Goal: Task Accomplishment & Management: Use online tool/utility

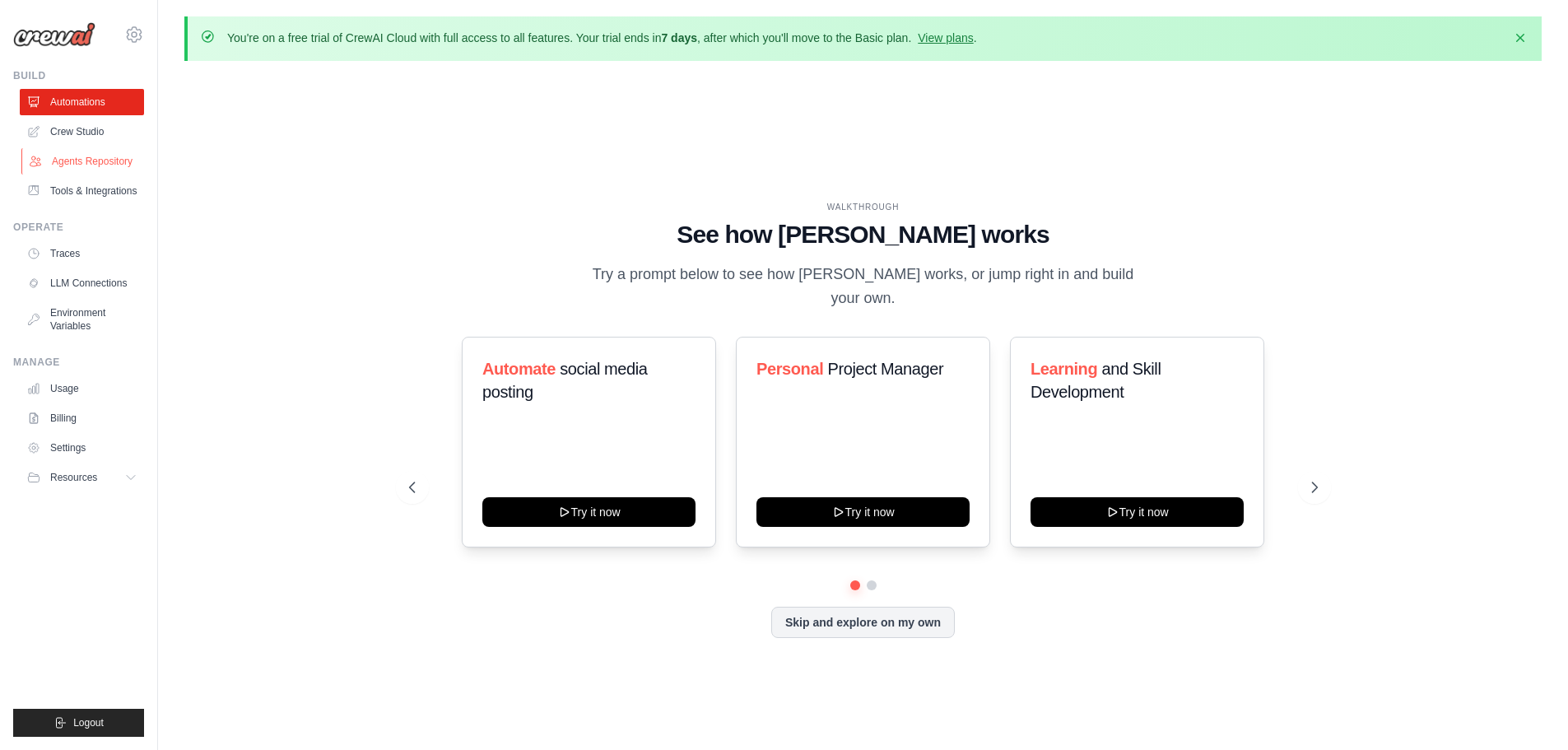
click at [116, 158] on link "Agents Repository" at bounding box center [83, 161] width 124 height 26
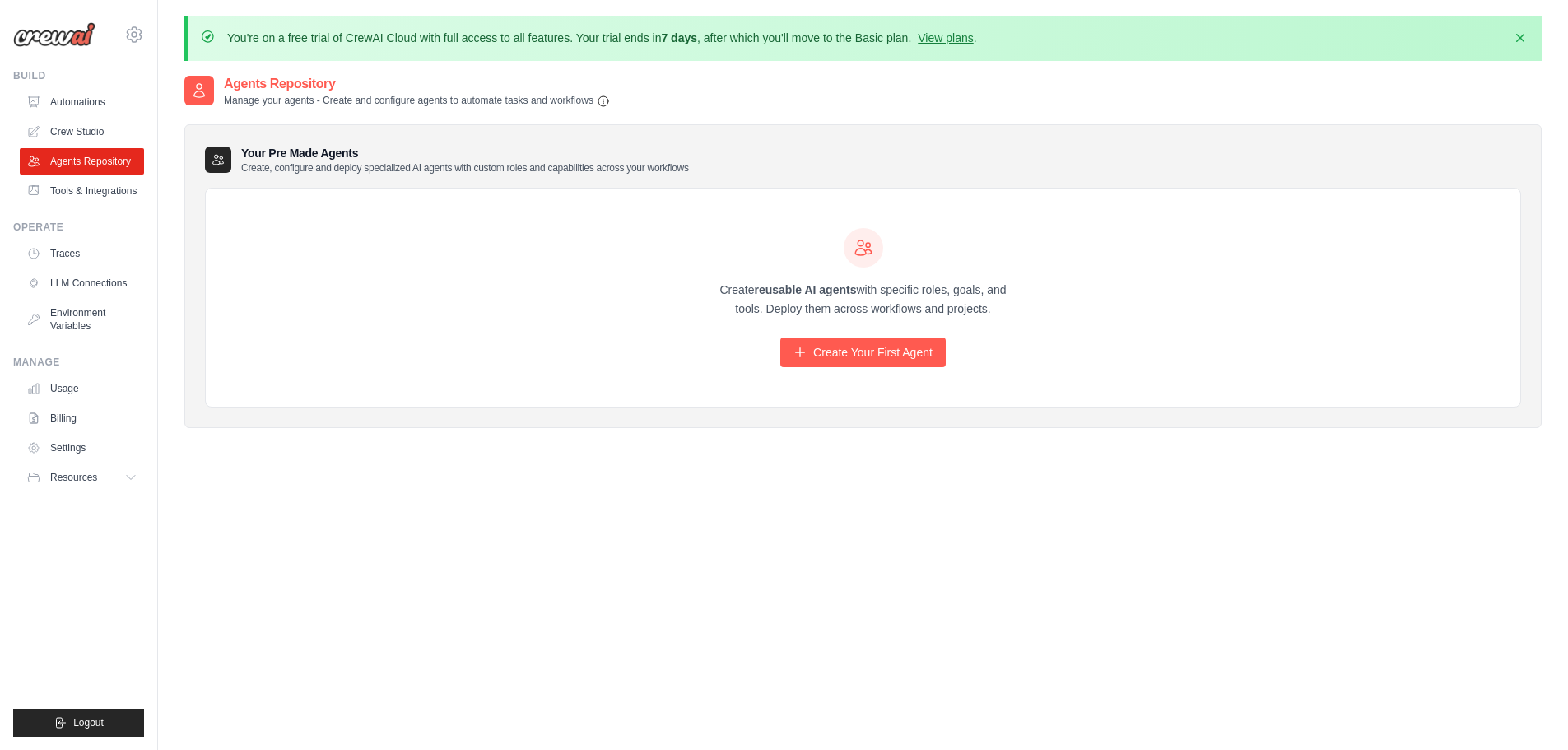
click at [640, 616] on div "Agents Repository Manage your agents - Create and configure agents to automate …" at bounding box center [863, 449] width 1357 height 750
click at [945, 358] on link "Create Your First Agent" at bounding box center [862, 352] width 165 height 29
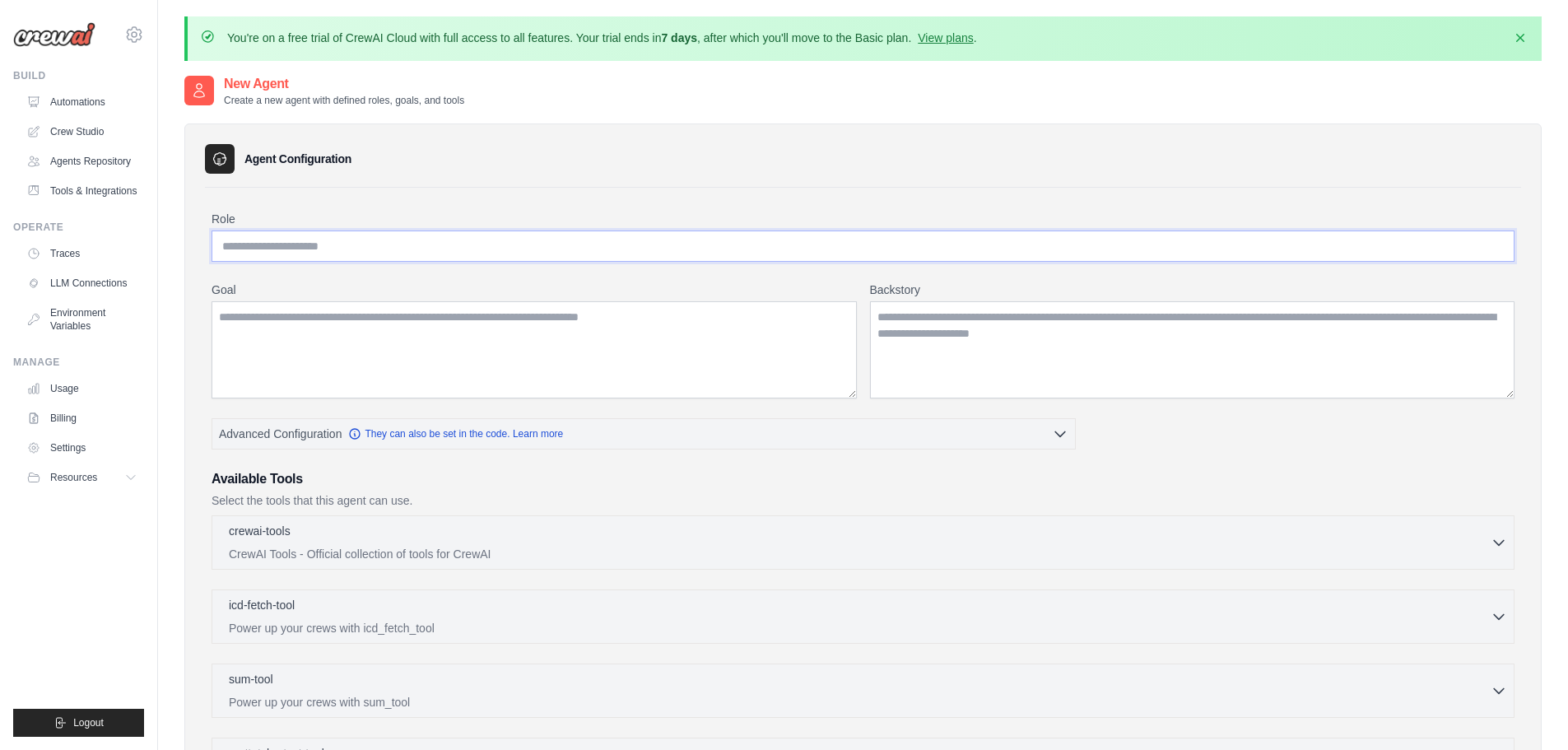
click at [697, 244] on input "Role" at bounding box center [862, 246] width 1303 height 31
click at [1055, 421] on button "Advanced Configuration They can also be set in the code. Learn more" at bounding box center [643, 433] width 862 height 29
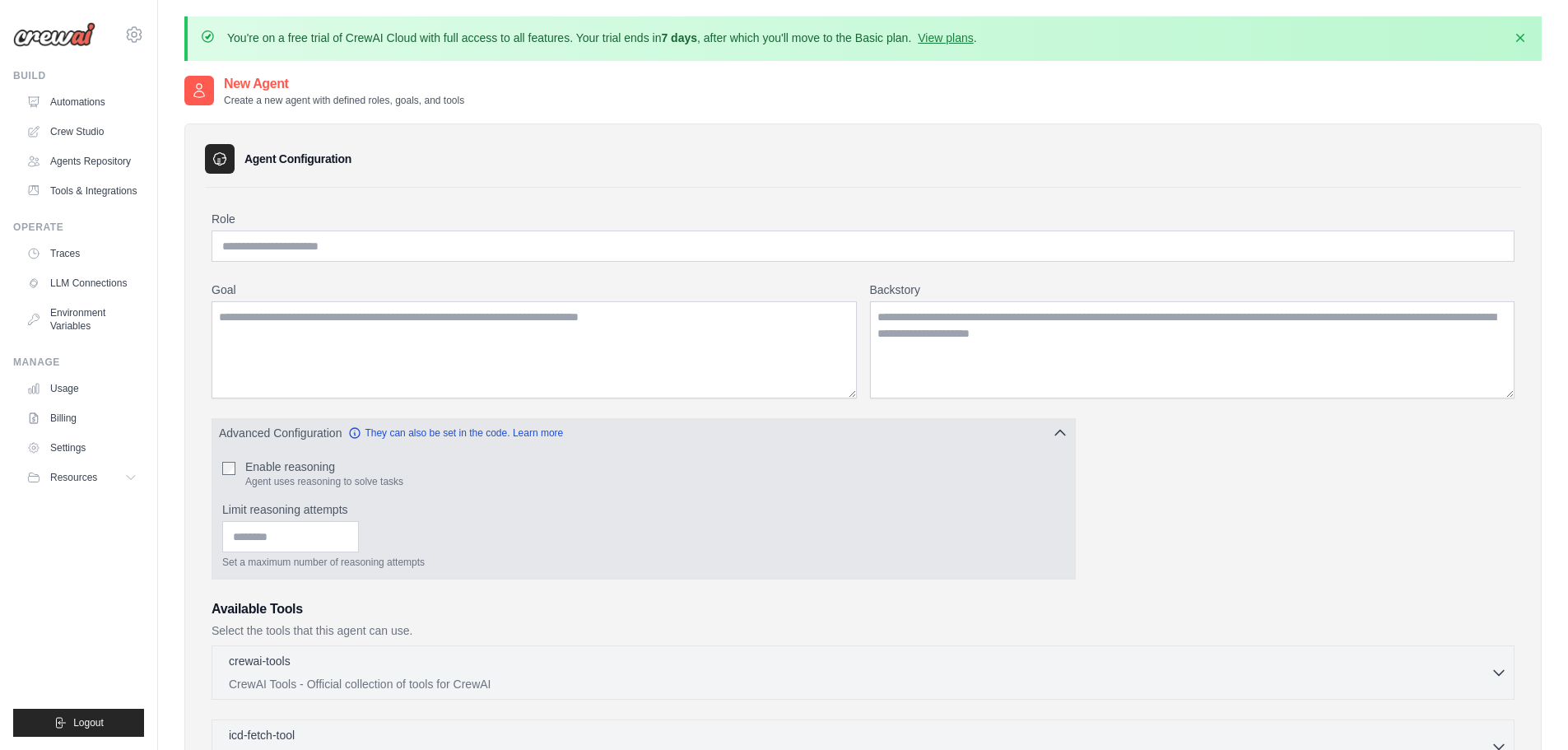
click at [1055, 421] on button "Advanced Configuration They can also be set in the code. Learn more" at bounding box center [643, 433] width 862 height 29
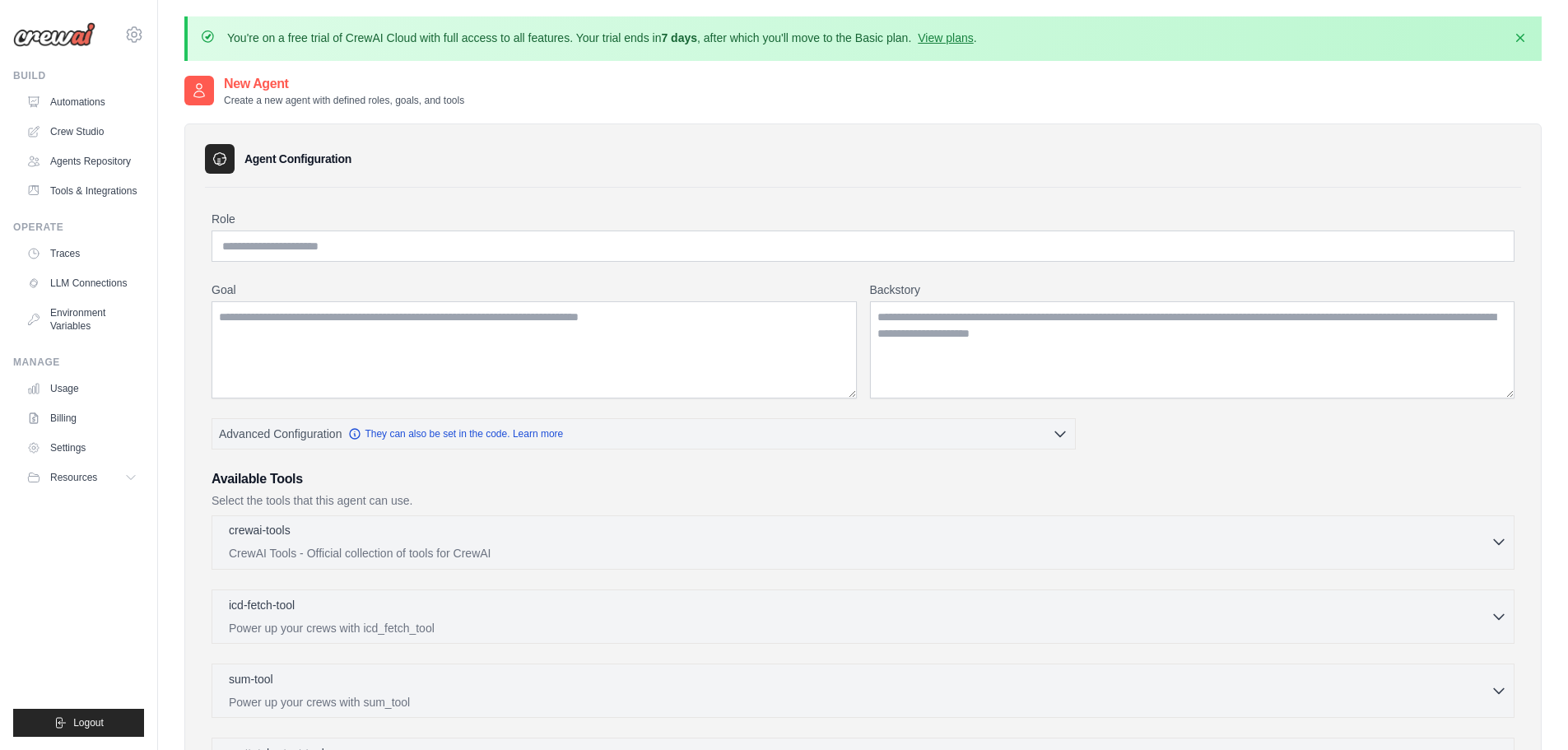
click at [940, 547] on p "CrewAI Tools - Official collection of tools for CrewAI" at bounding box center [859, 552] width 1262 height 17
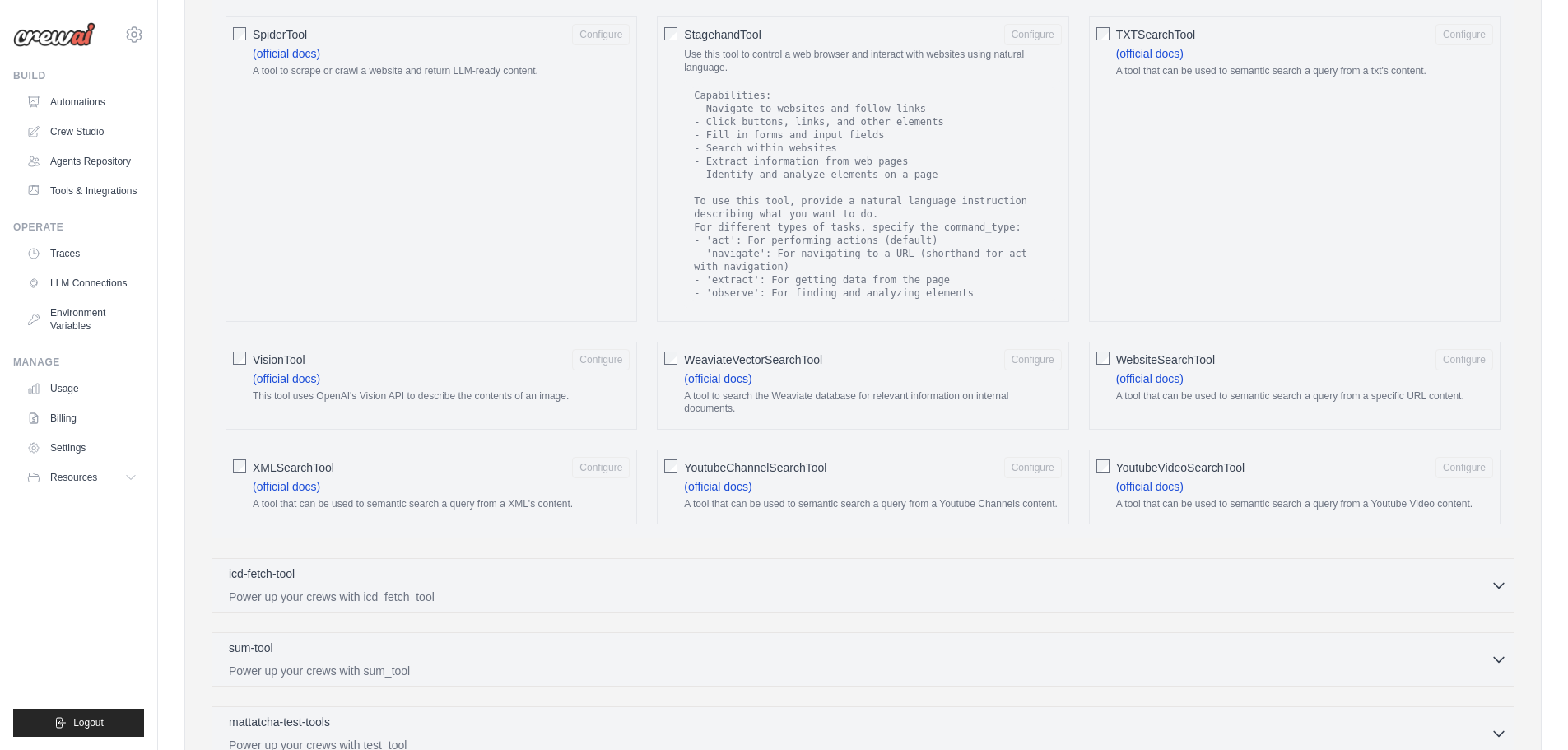
scroll to position [2678, 0]
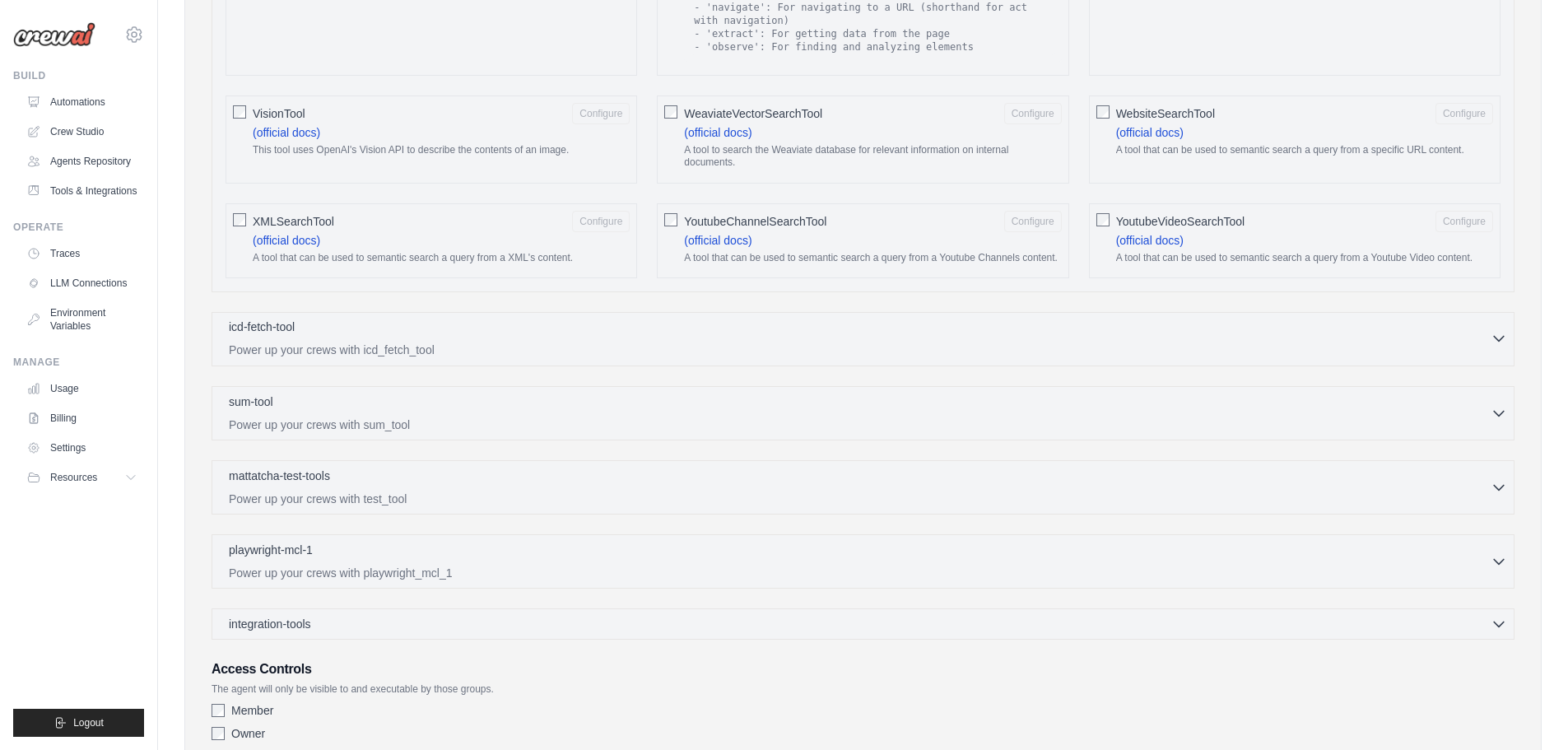
click at [1481, 328] on div "icd-fetch-tool 0 selected Power up your crews with icd_fetch_tool" at bounding box center [859, 338] width 1262 height 39
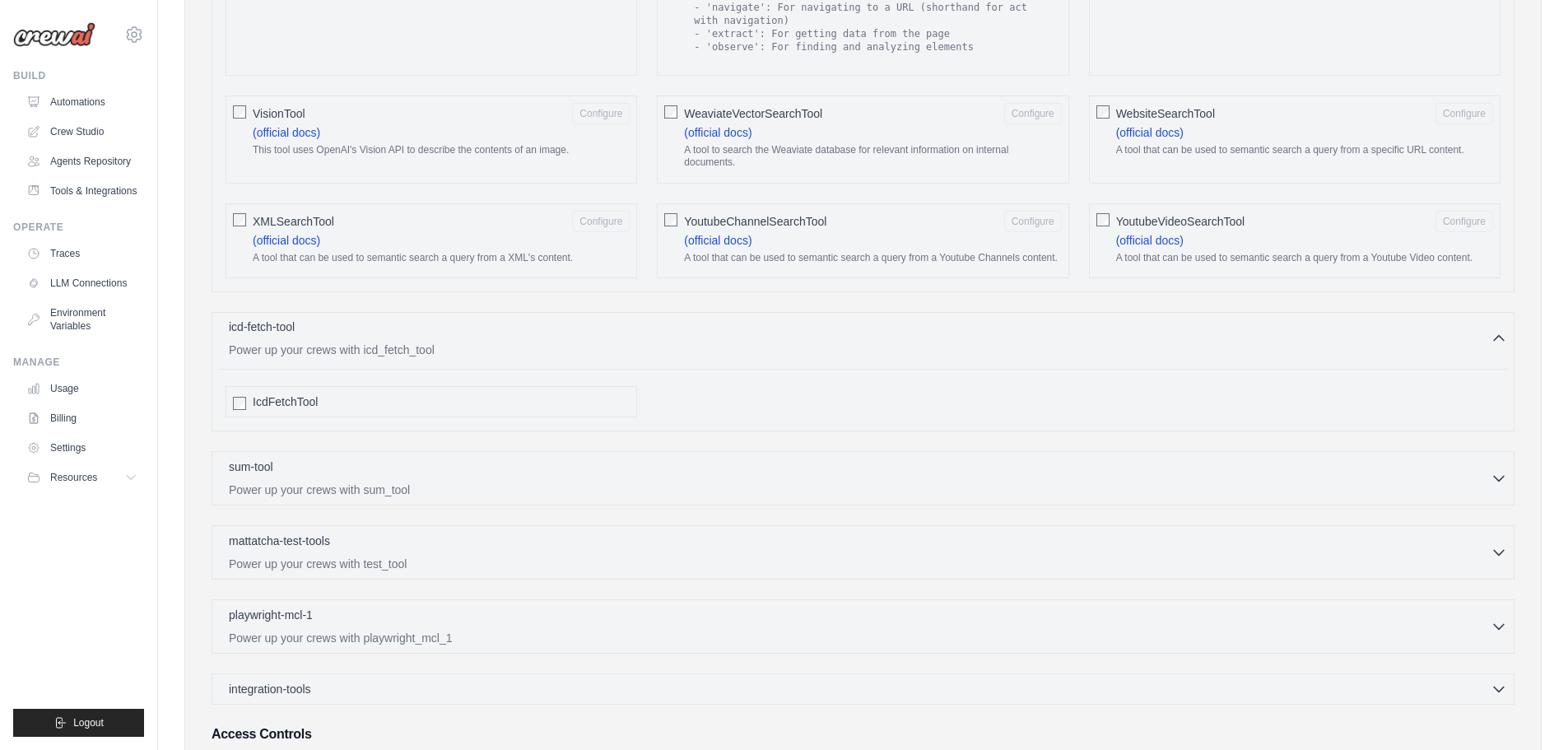
click at [1481, 328] on div "icd-fetch-tool 0 selected Power up your crews with icd_fetch_tool" at bounding box center [859, 338] width 1262 height 39
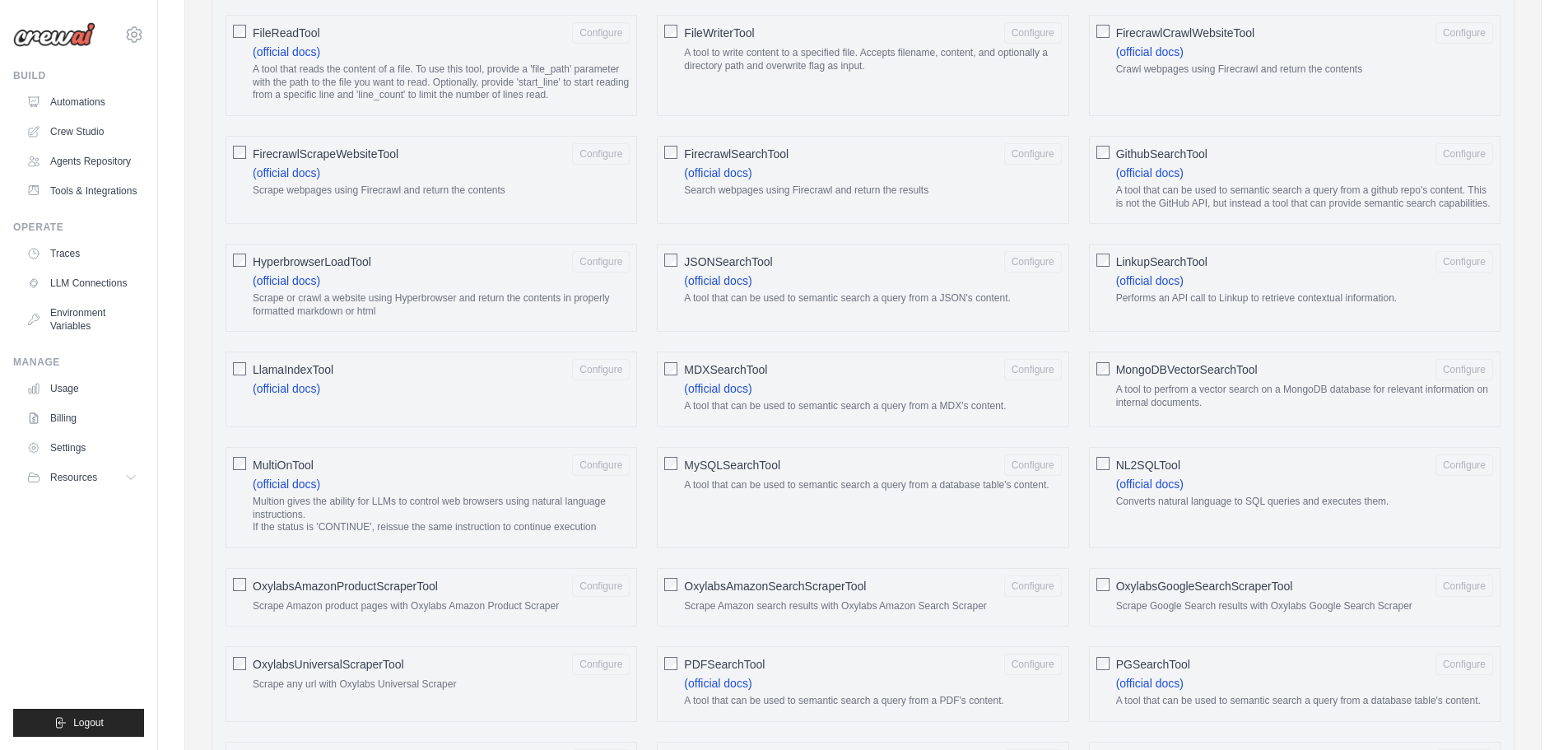
scroll to position [1032, 0]
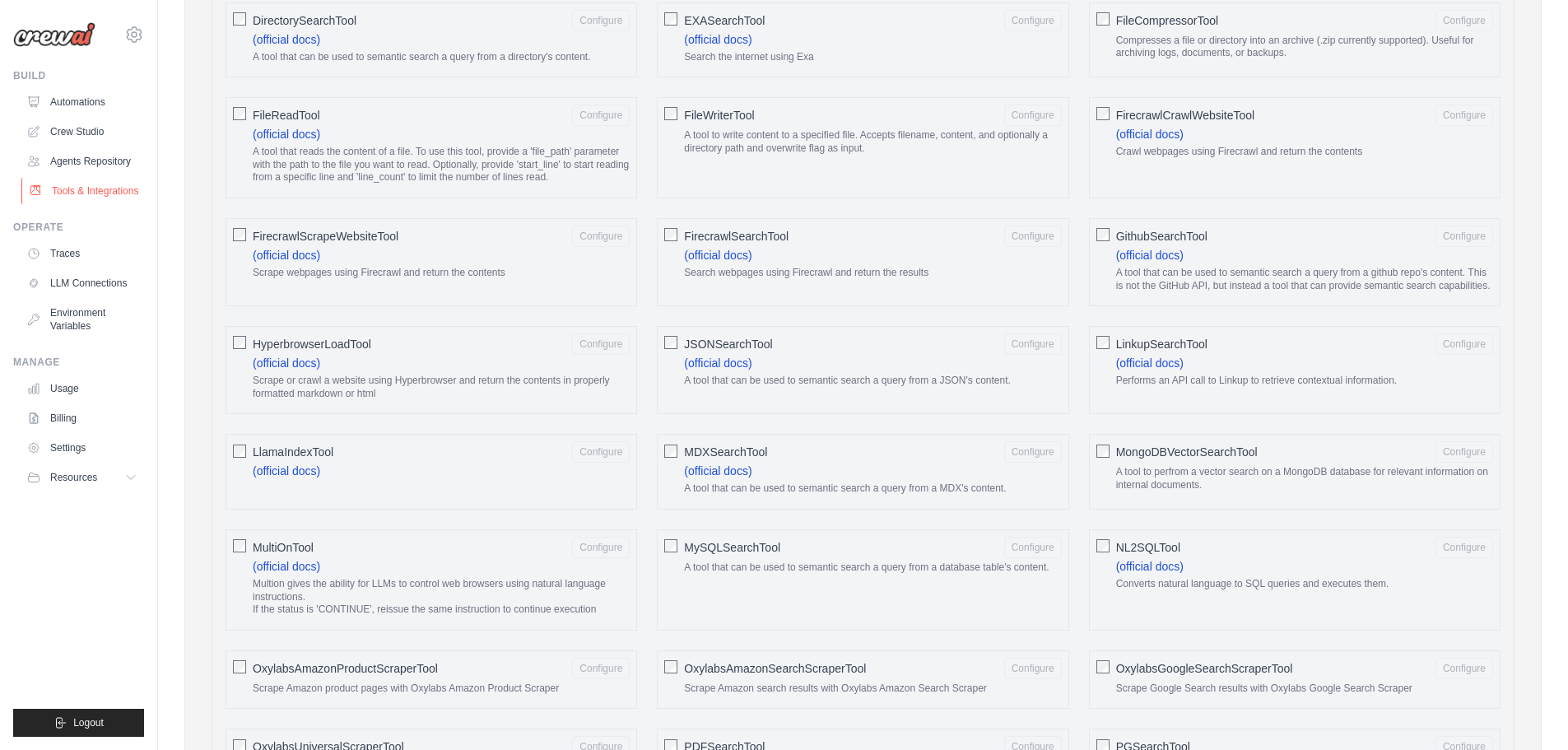
click at [123, 197] on link "Tools & Integrations" at bounding box center [83, 191] width 124 height 26
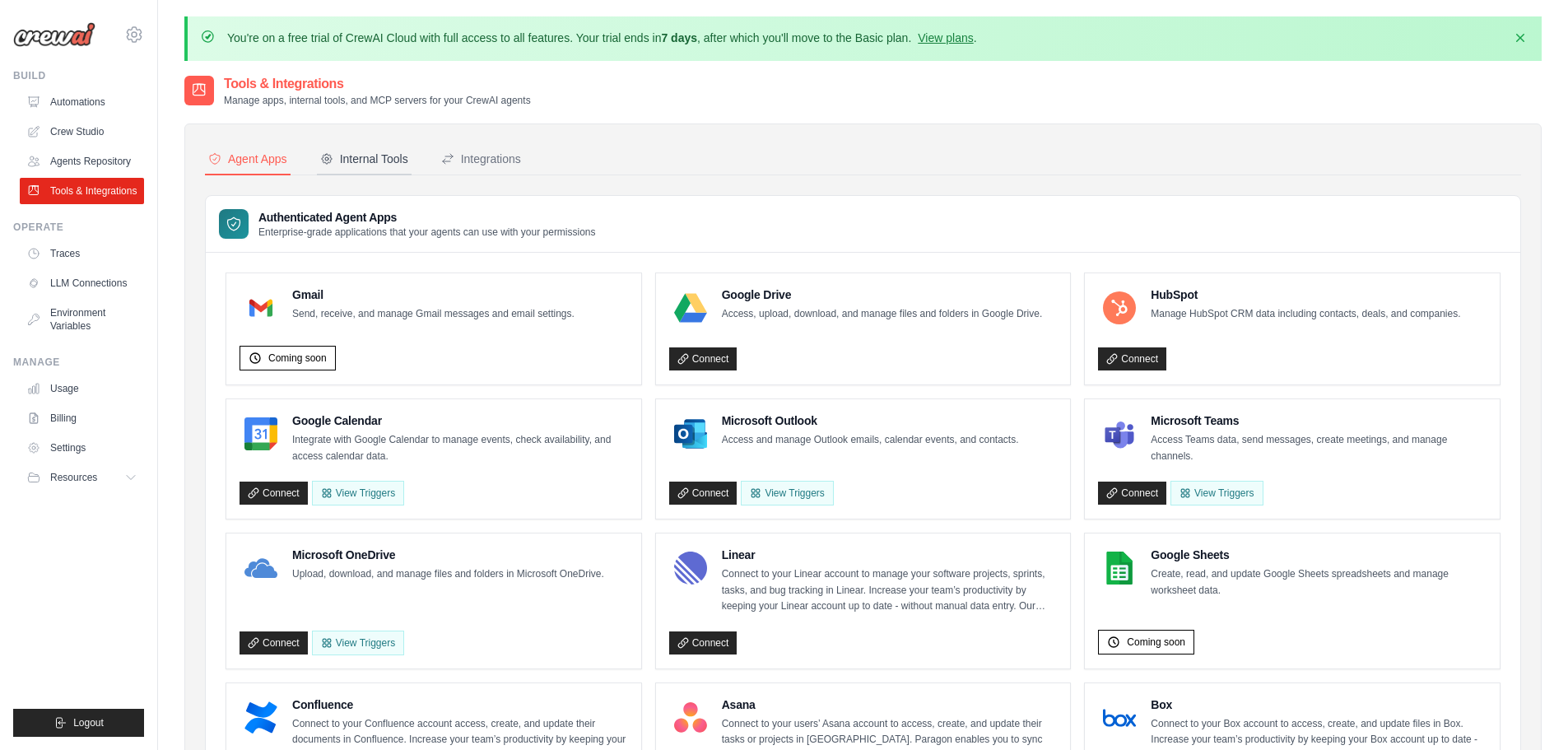
click at [383, 163] on div "Internal Tools" at bounding box center [365, 158] width 88 height 17
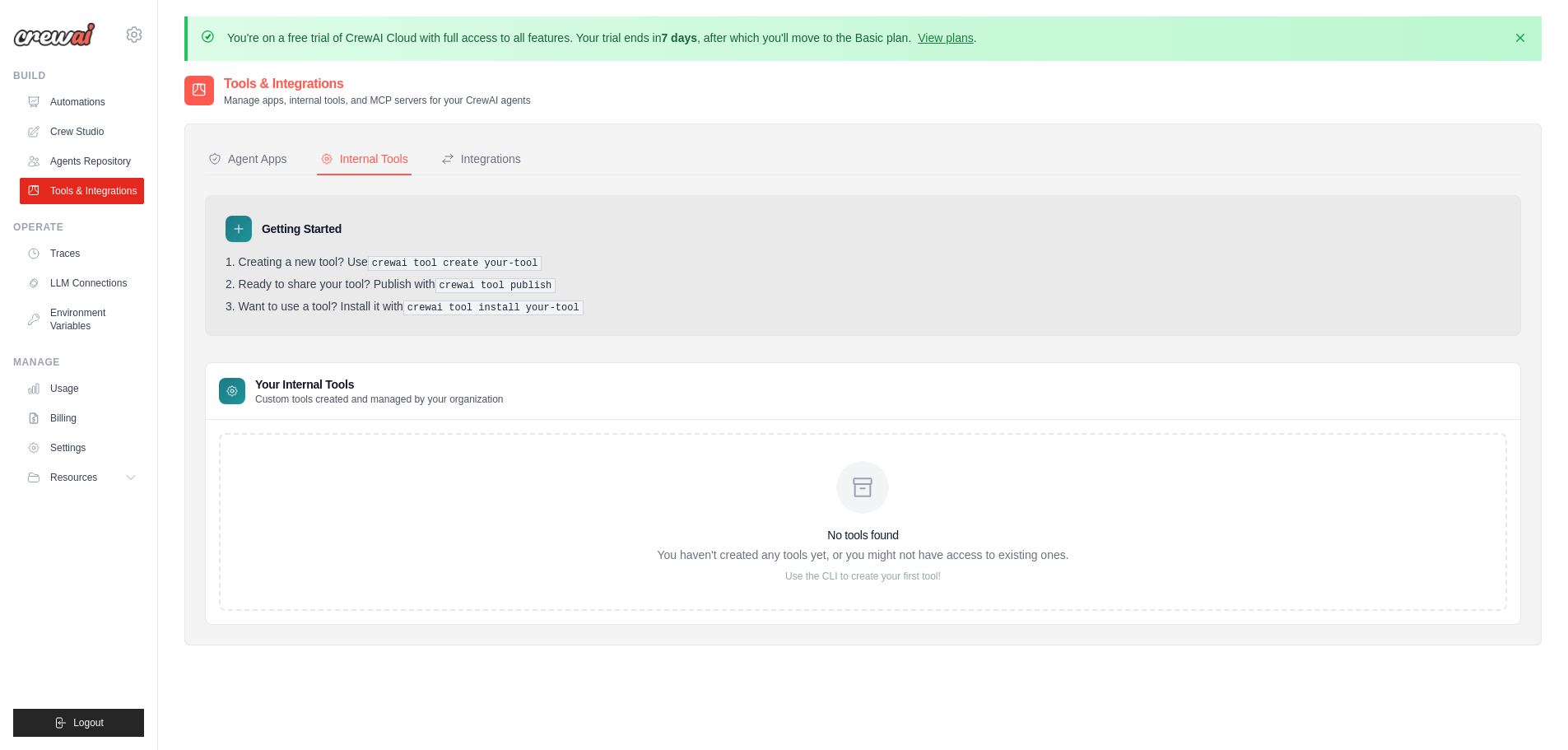
click at [539, 160] on nav "Agent Apps Internal Tools Integrations" at bounding box center [863, 159] width 1316 height 31
click at [526, 159] on nav "Agent Apps Internal Tools Integrations" at bounding box center [863, 159] width 1316 height 31
click at [502, 164] on div "Integrations" at bounding box center [481, 158] width 80 height 17
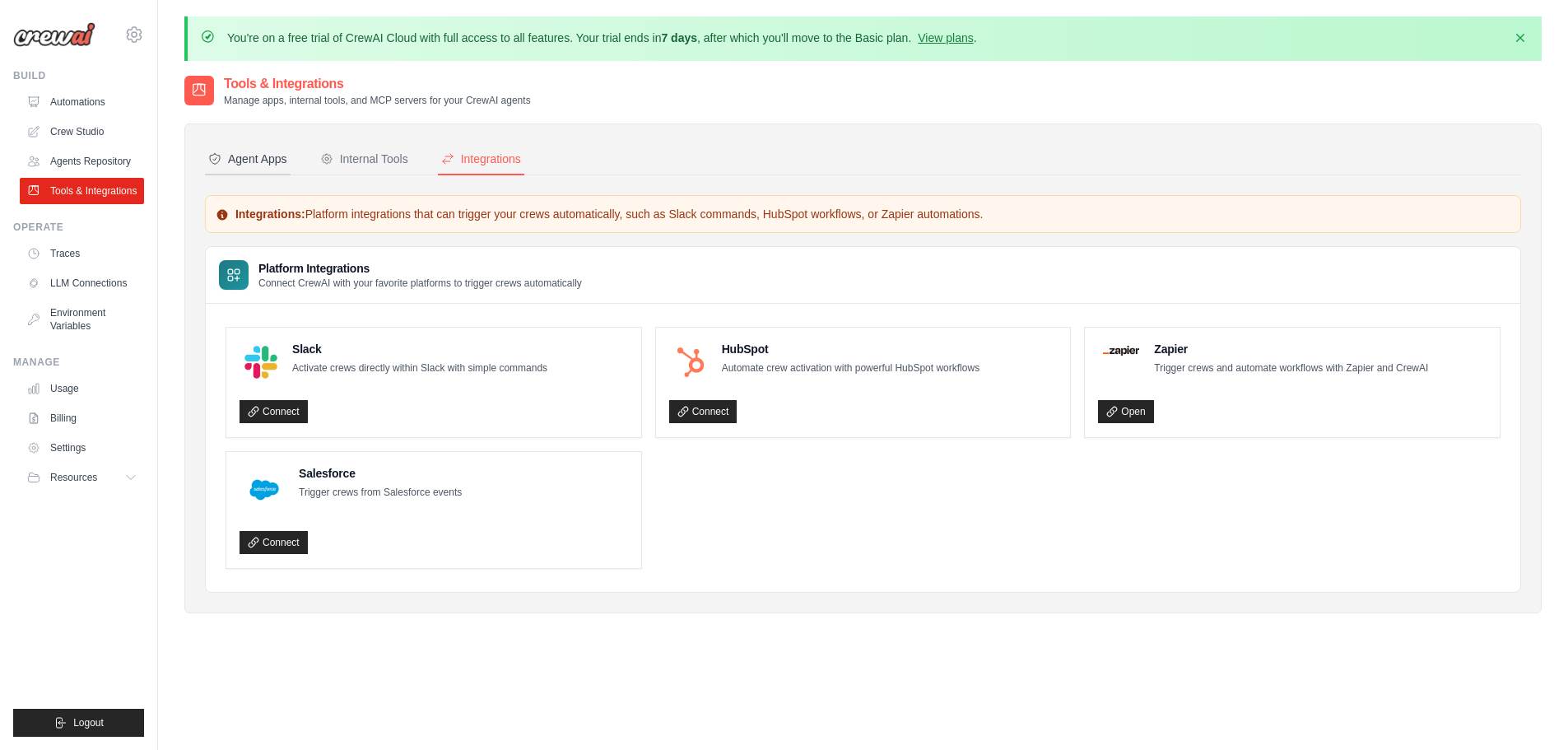
click at [250, 155] on div "Agent Apps" at bounding box center [247, 158] width 79 height 17
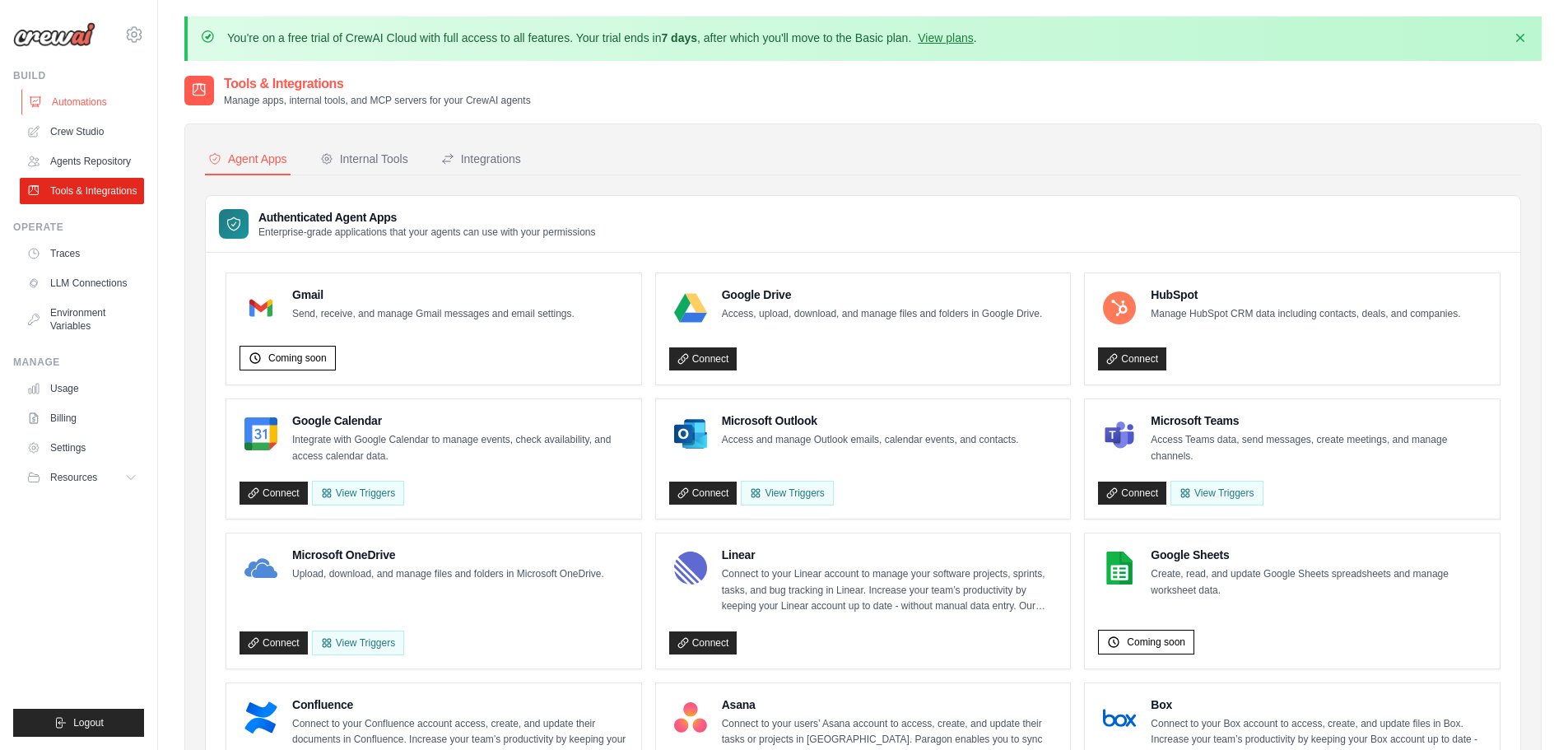
click at [102, 95] on link "Automations" at bounding box center [83, 102] width 124 height 26
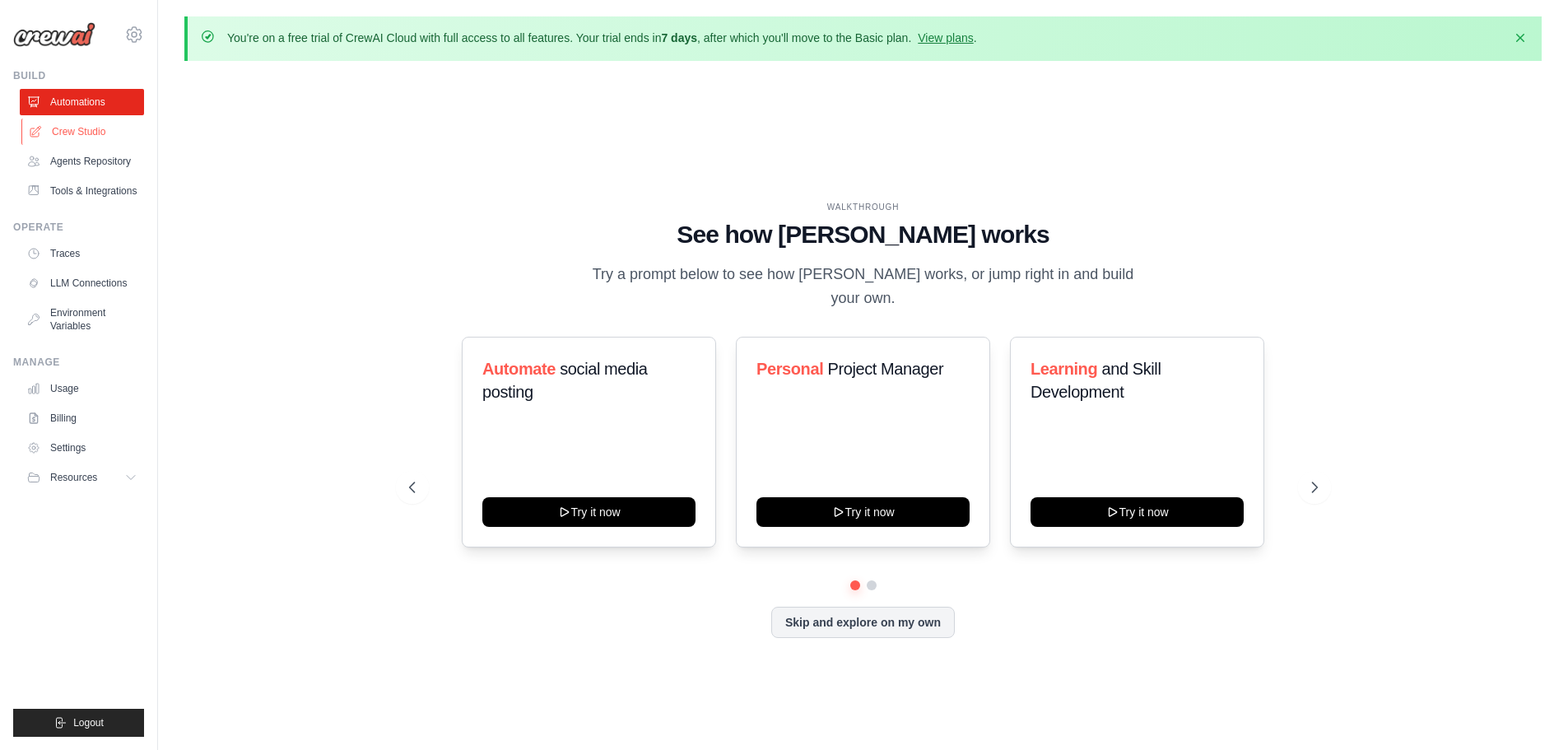
click at [116, 122] on link "Crew Studio" at bounding box center [83, 131] width 124 height 26
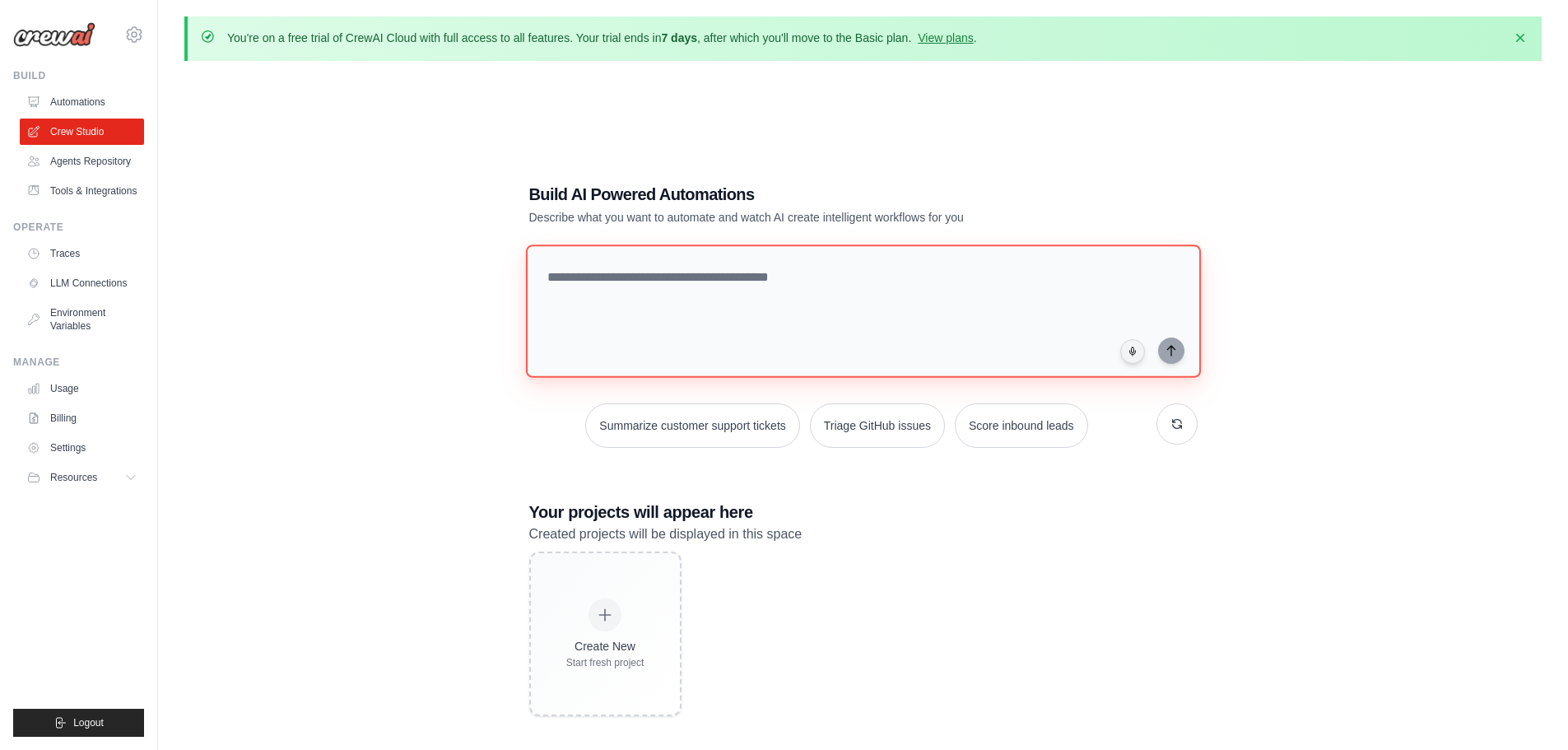
click at [785, 263] on textarea at bounding box center [862, 311] width 675 height 133
type textarea "**********"
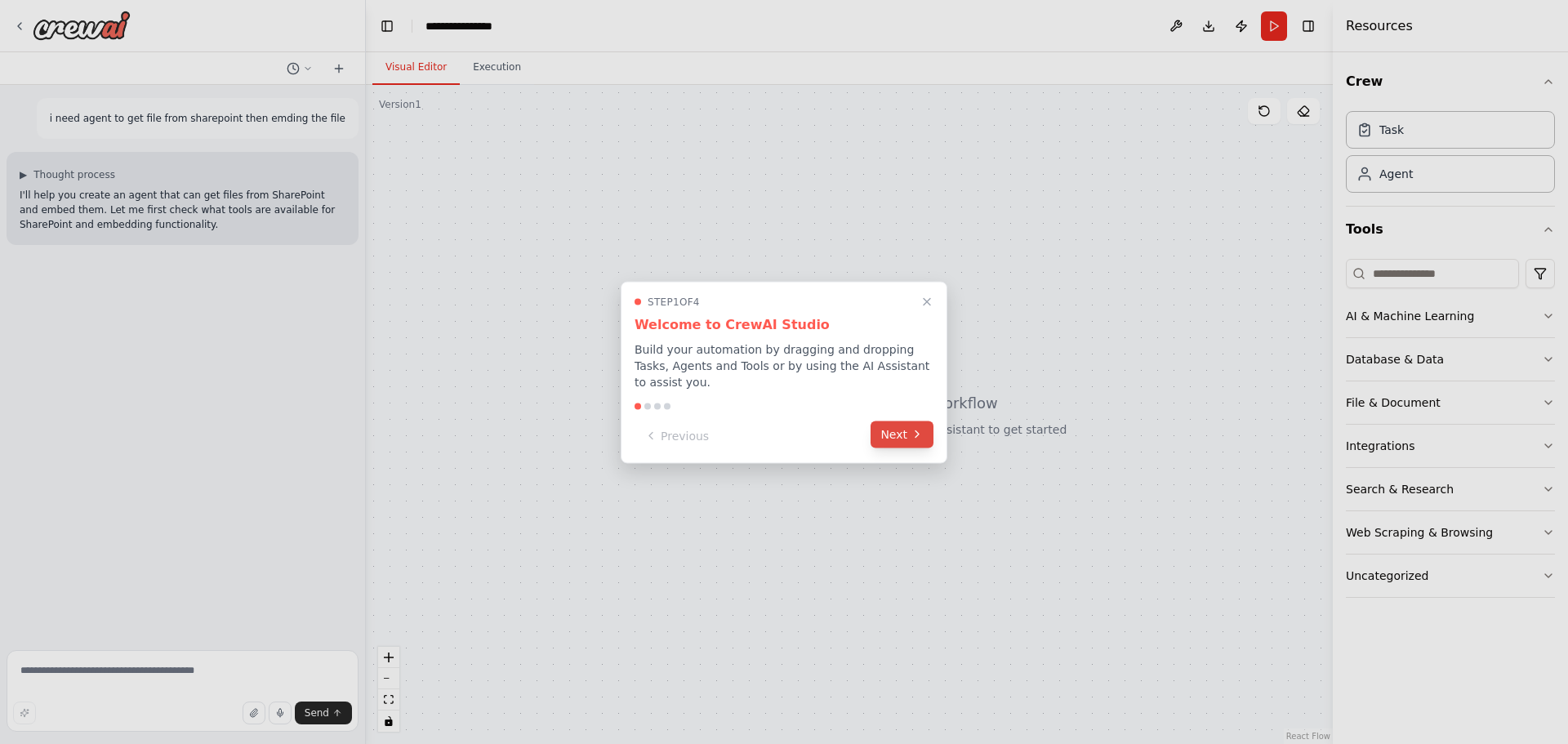
click at [902, 424] on button "Next" at bounding box center [902, 435] width 63 height 27
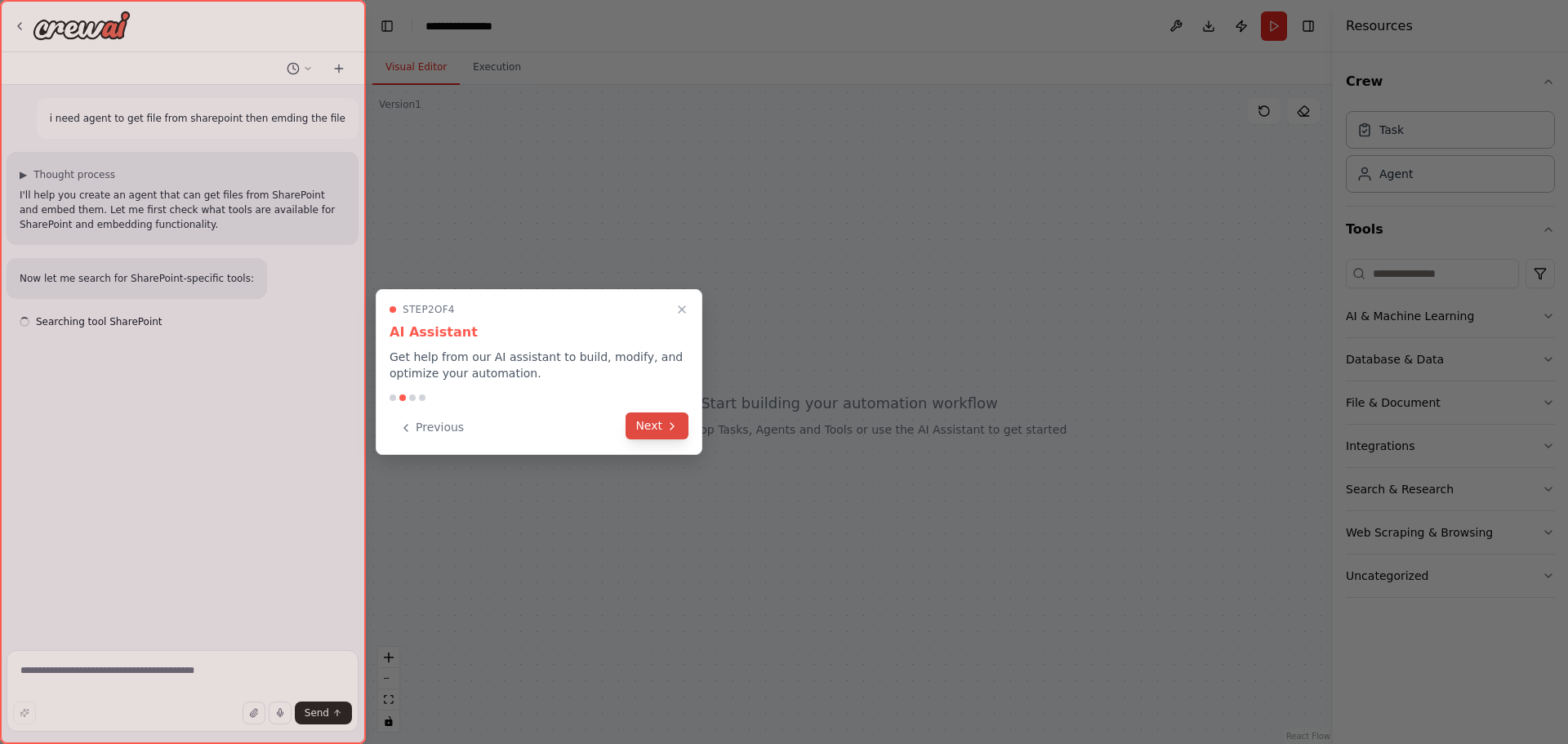
click at [654, 421] on button "Next" at bounding box center [656, 426] width 63 height 27
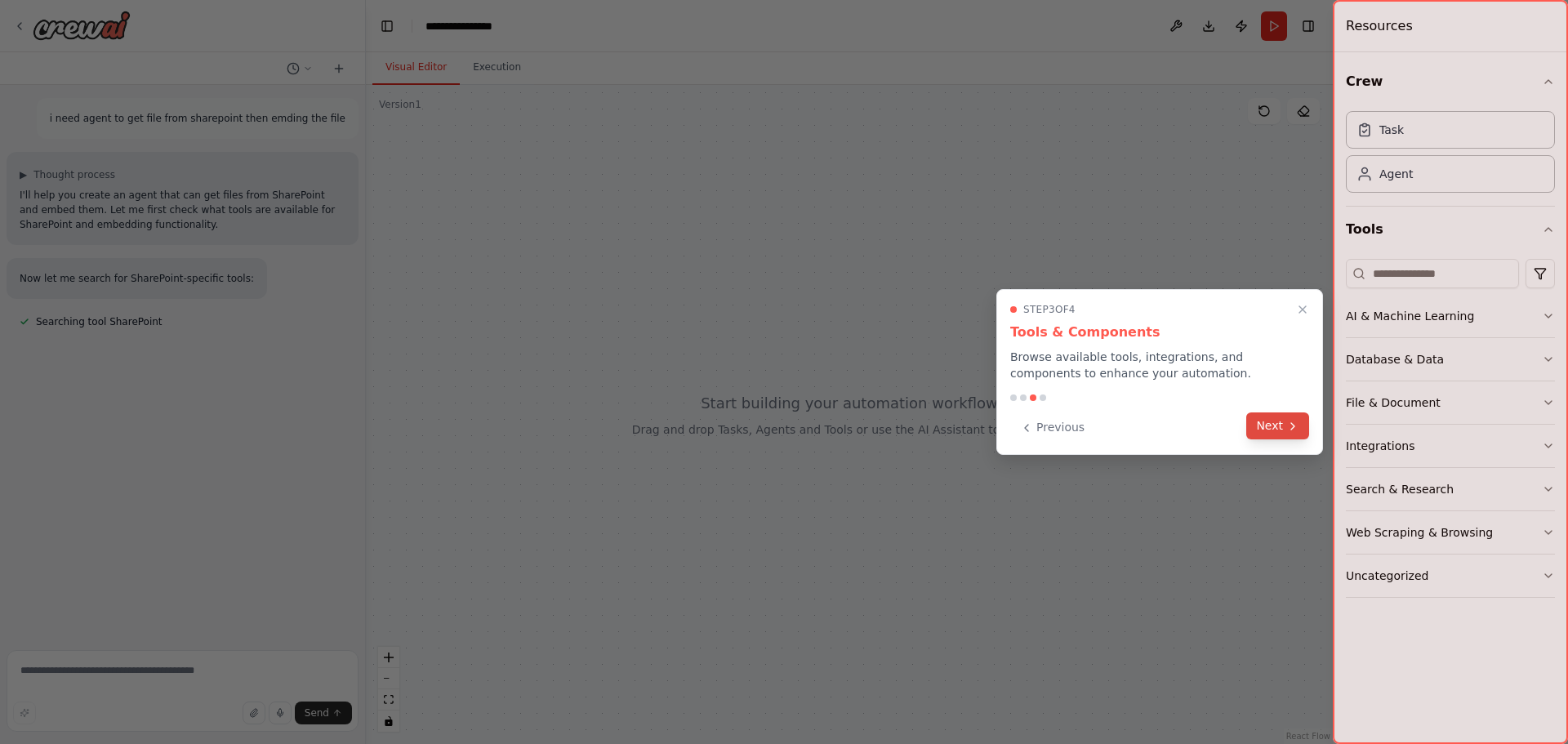
click at [1305, 429] on button "Next" at bounding box center [1277, 426] width 63 height 27
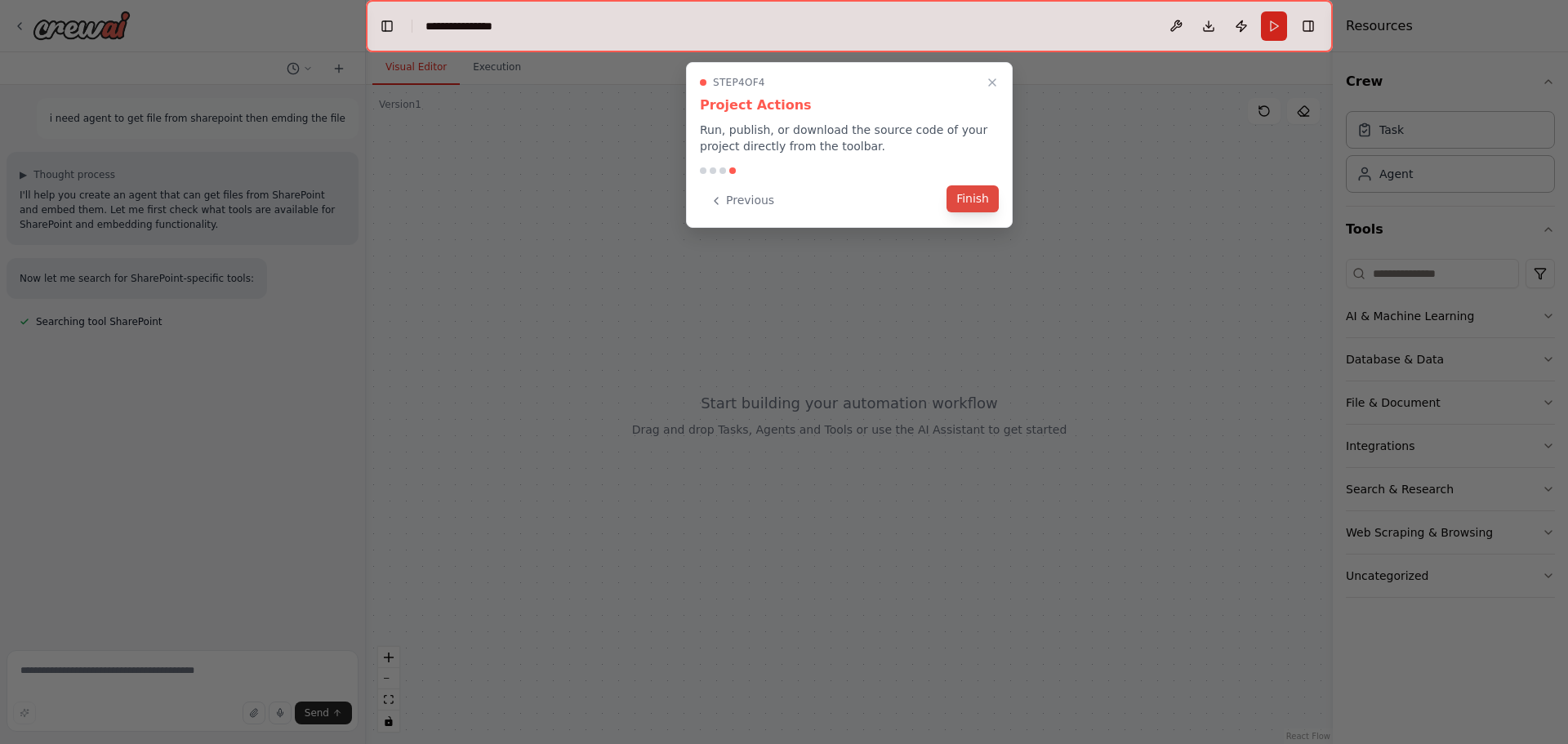
click at [967, 199] on button "Finish" at bounding box center [973, 199] width 52 height 27
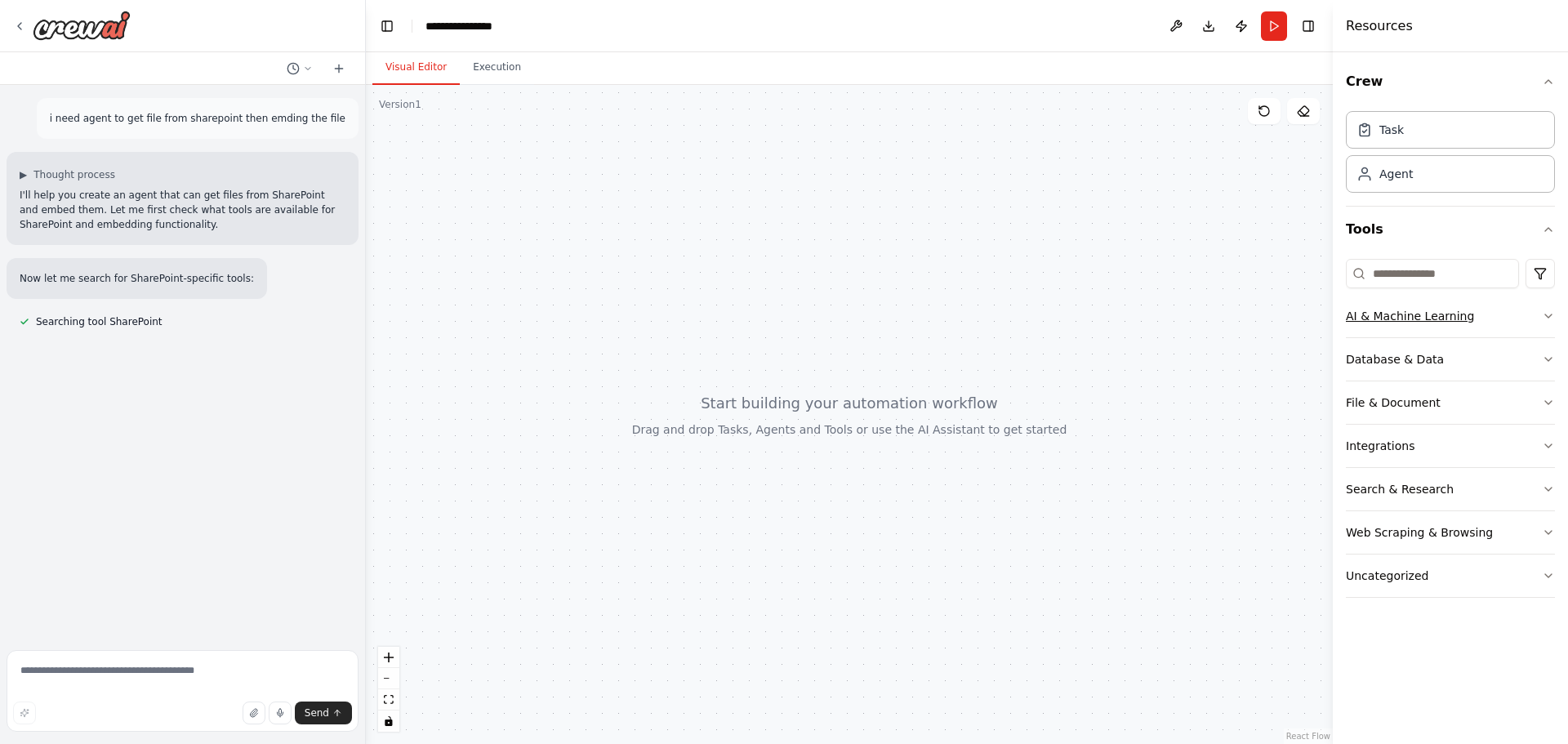
click at [1540, 318] on button "AI & Machine Learning" at bounding box center [1451, 316] width 209 height 43
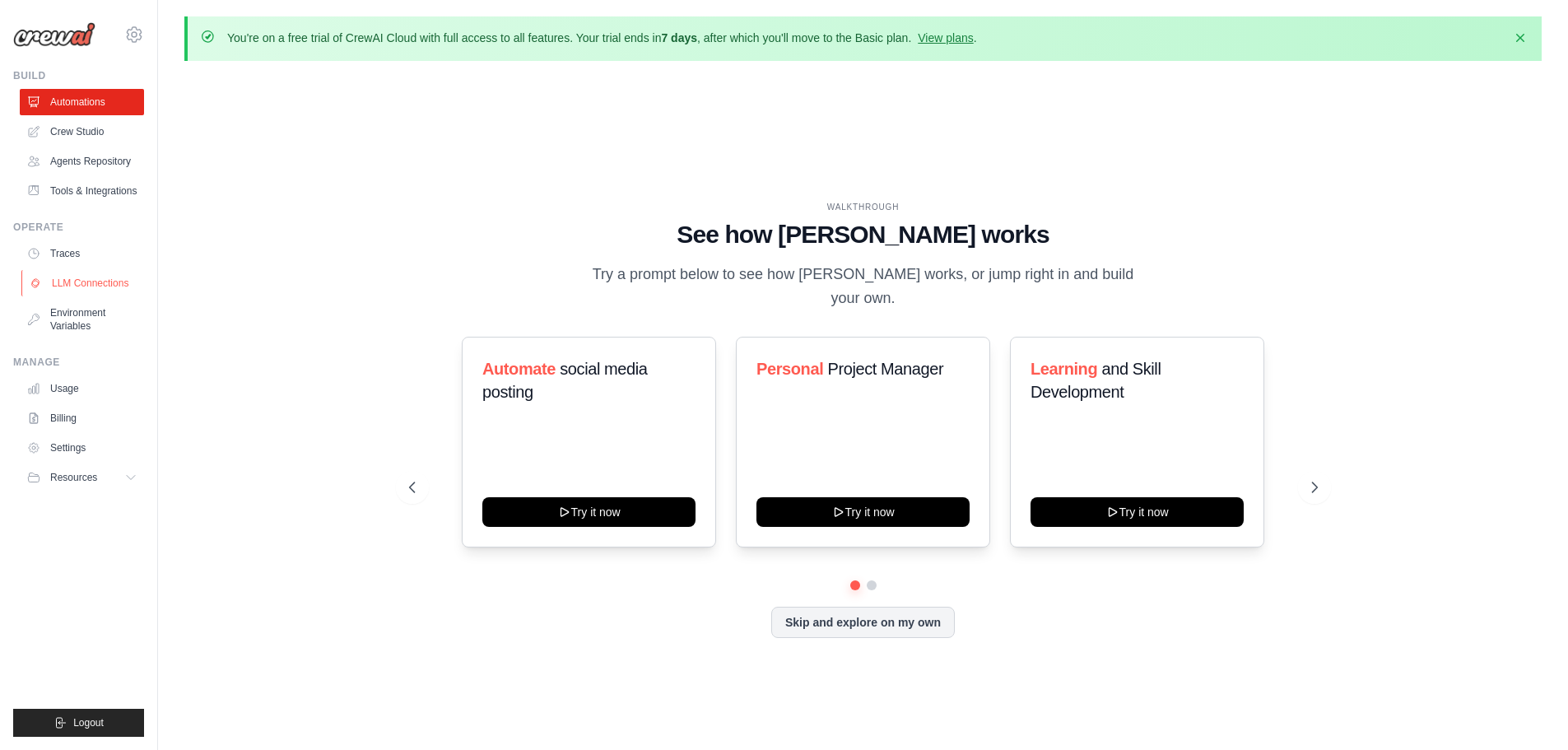
click at [76, 282] on link "LLM Connections" at bounding box center [83, 283] width 124 height 26
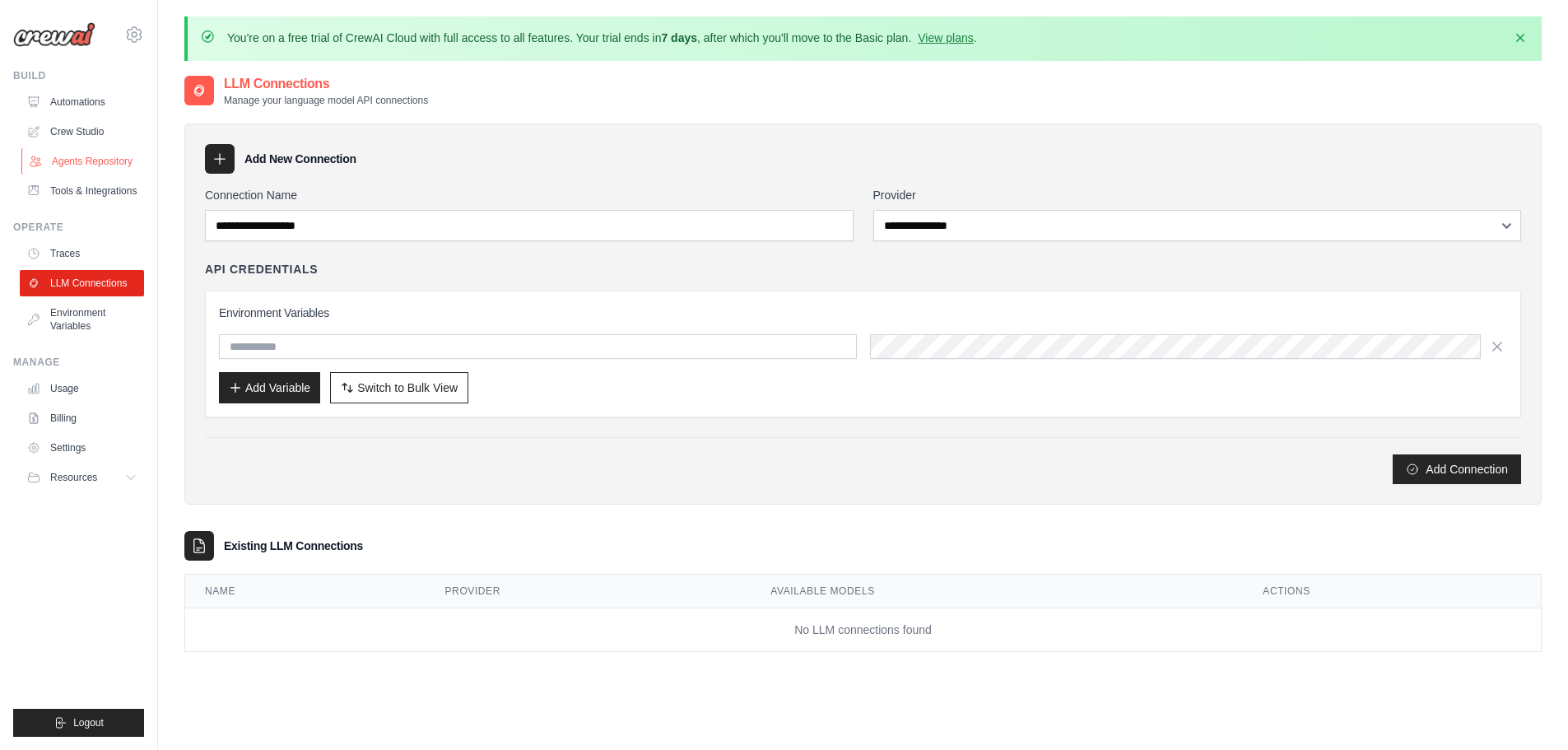
click at [99, 166] on link "Agents Repository" at bounding box center [83, 161] width 124 height 26
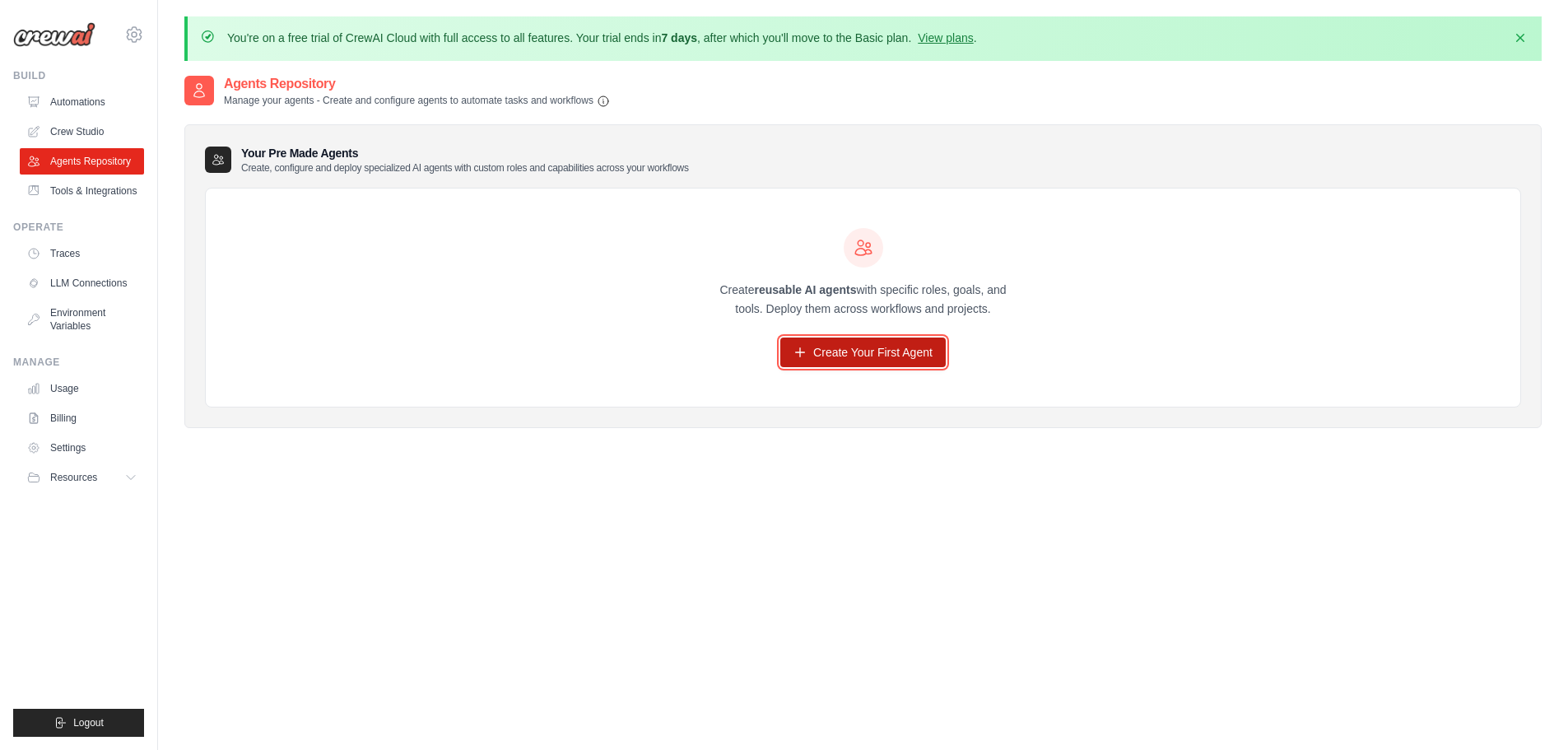
click at [898, 354] on link "Create Your First Agent" at bounding box center [862, 352] width 165 height 29
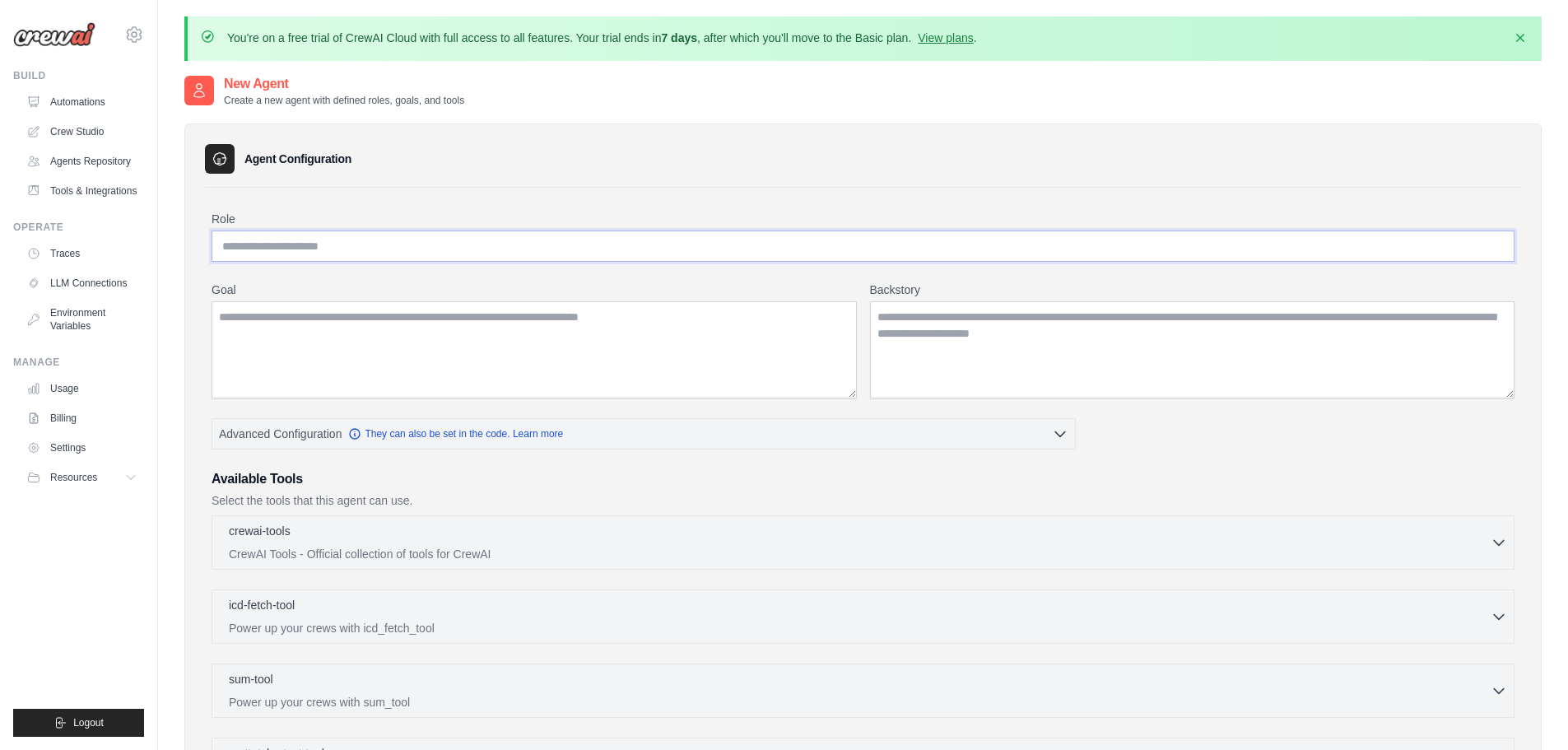
click at [426, 252] on input "Role" at bounding box center [862, 246] width 1303 height 31
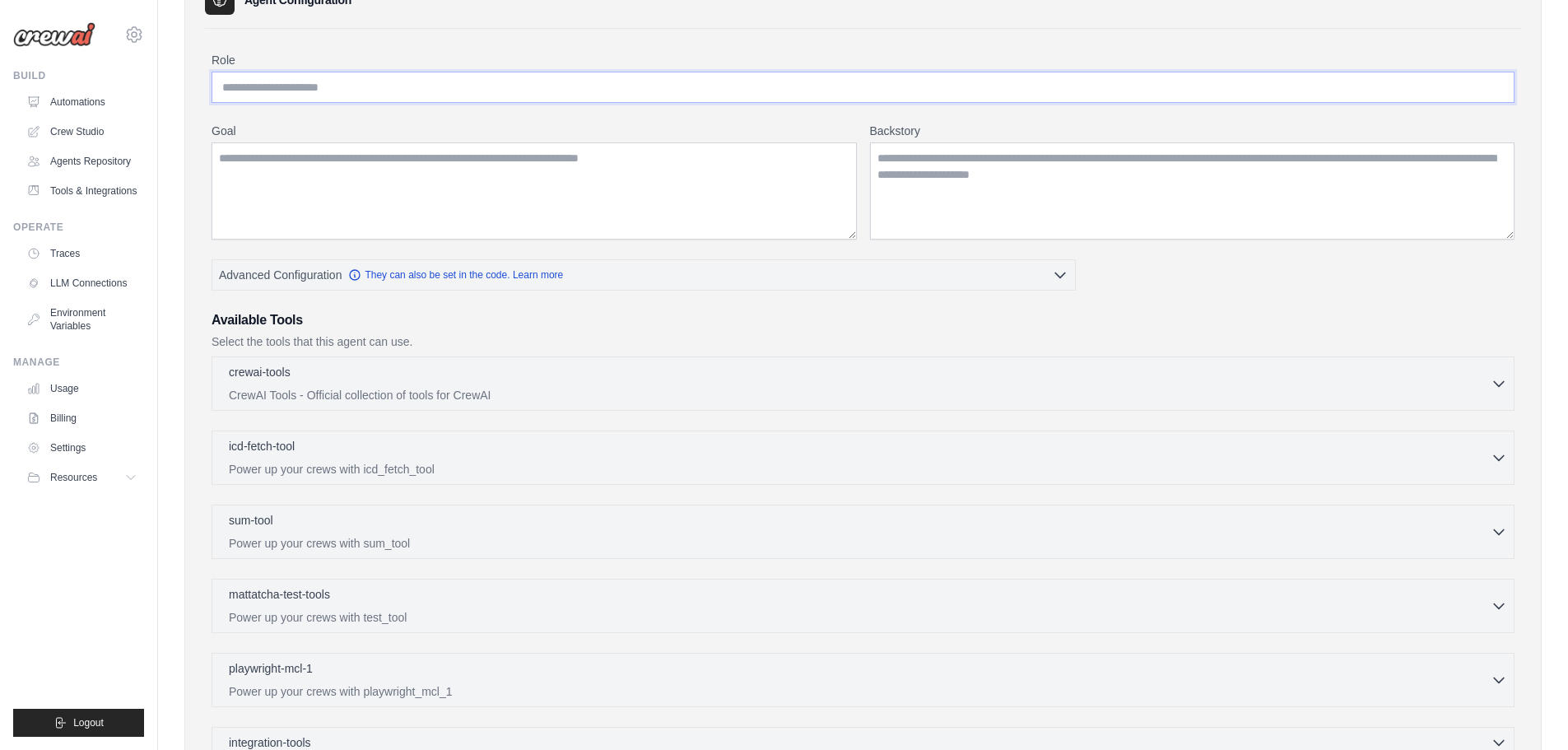
scroll to position [162, 0]
click at [630, 386] on p "CrewAI Tools - Official collection of tools for CrewAI" at bounding box center [859, 391] width 1262 height 17
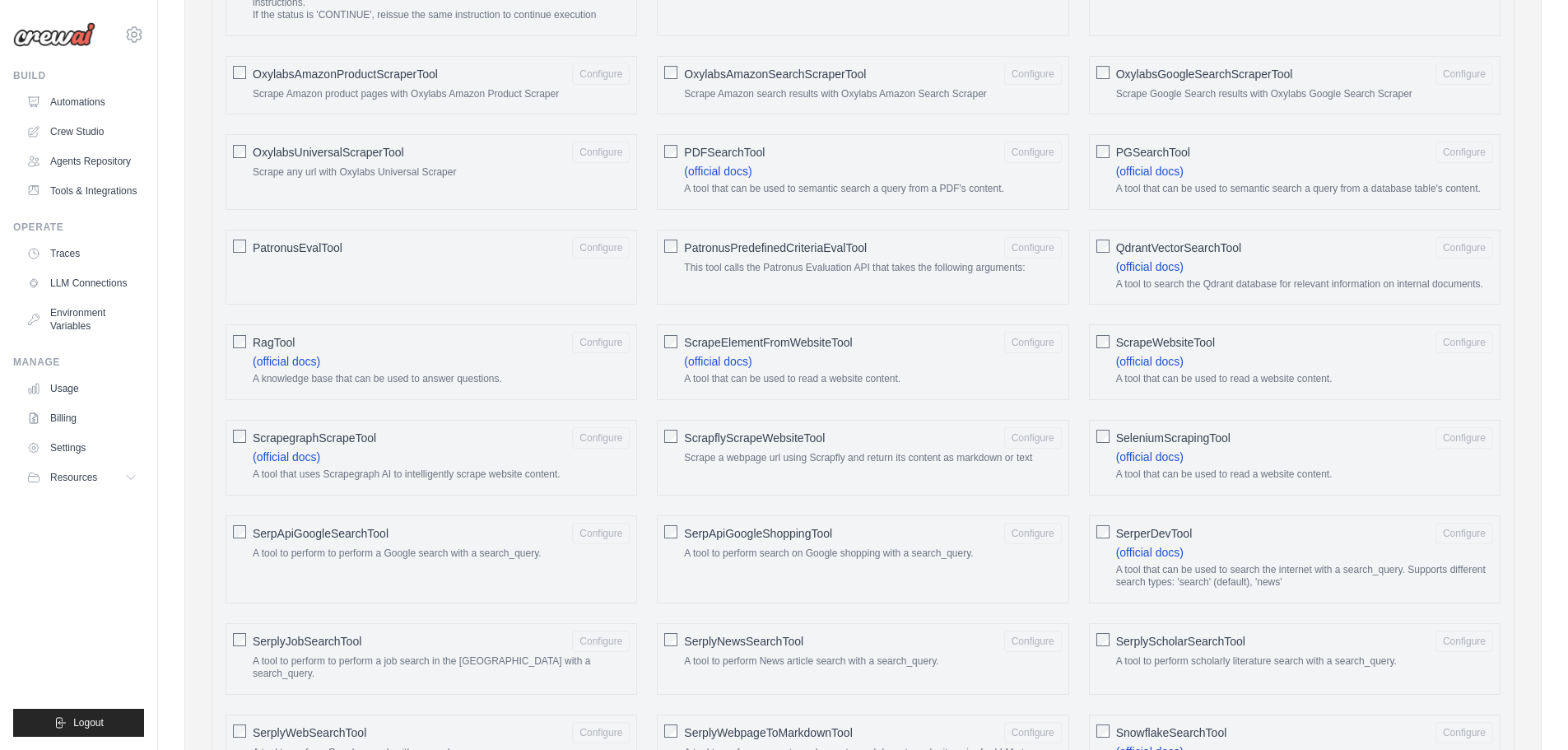
scroll to position [2779, 0]
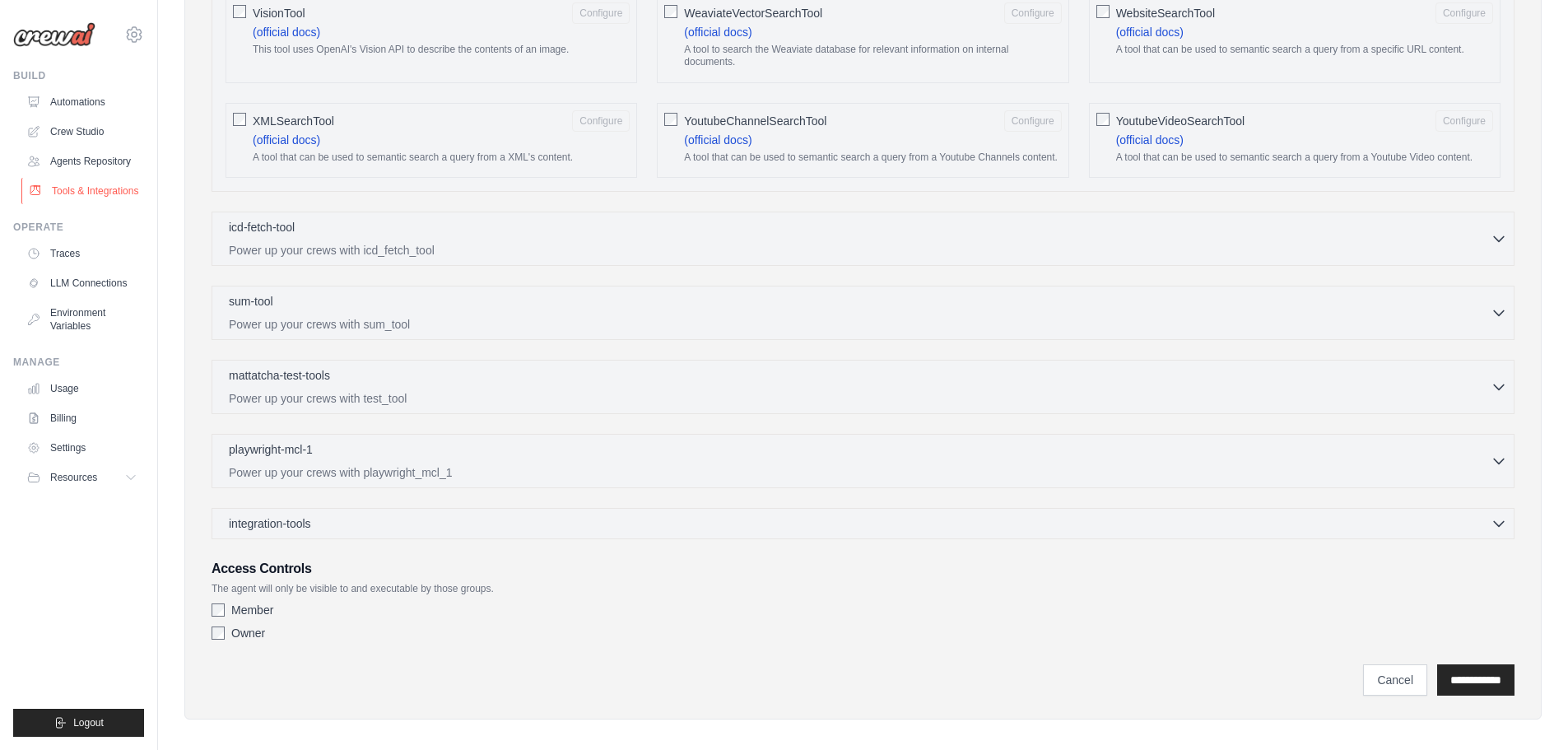
click at [90, 189] on link "Tools & Integrations" at bounding box center [83, 191] width 124 height 26
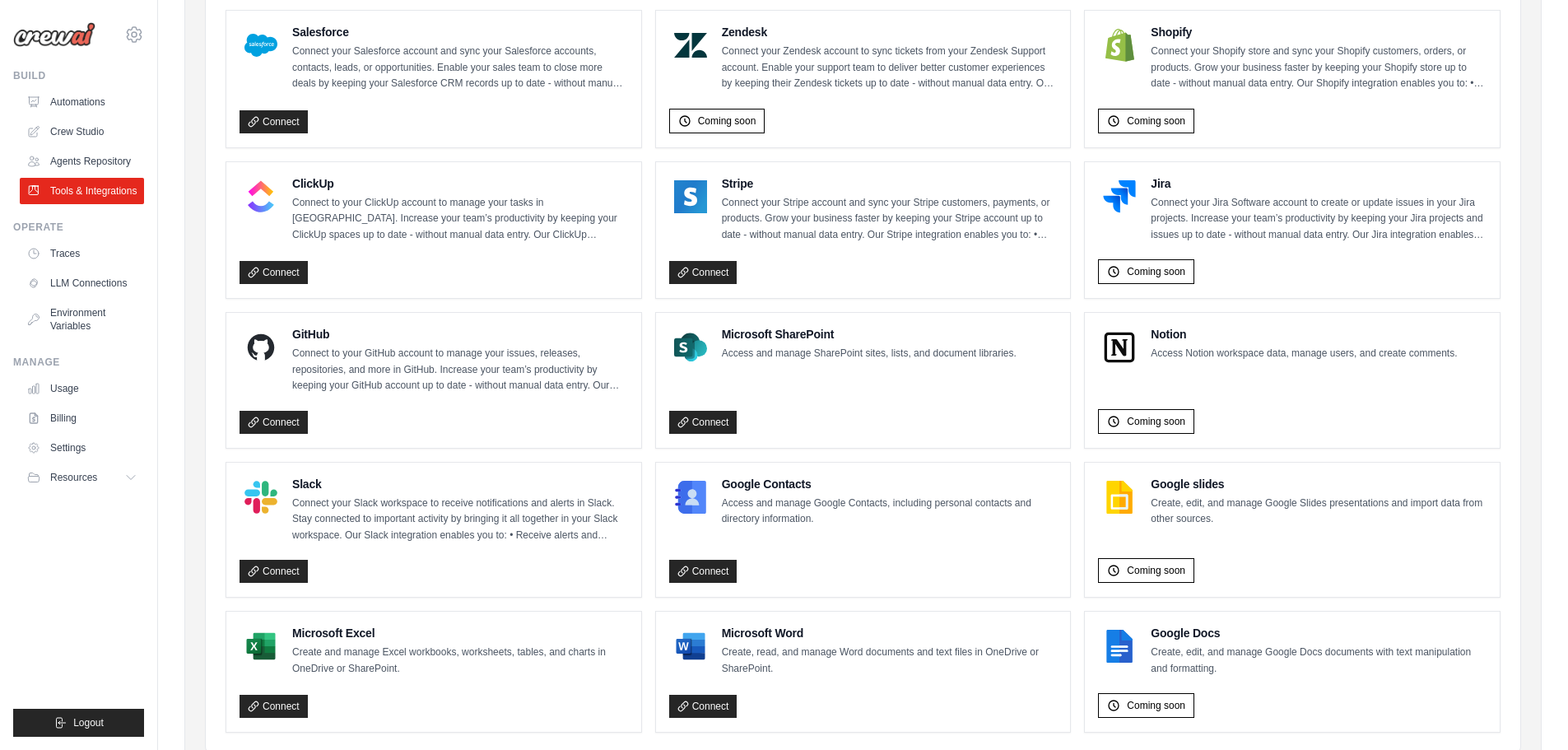
scroll to position [890, 0]
